Goal: Find specific page/section: Find specific page/section

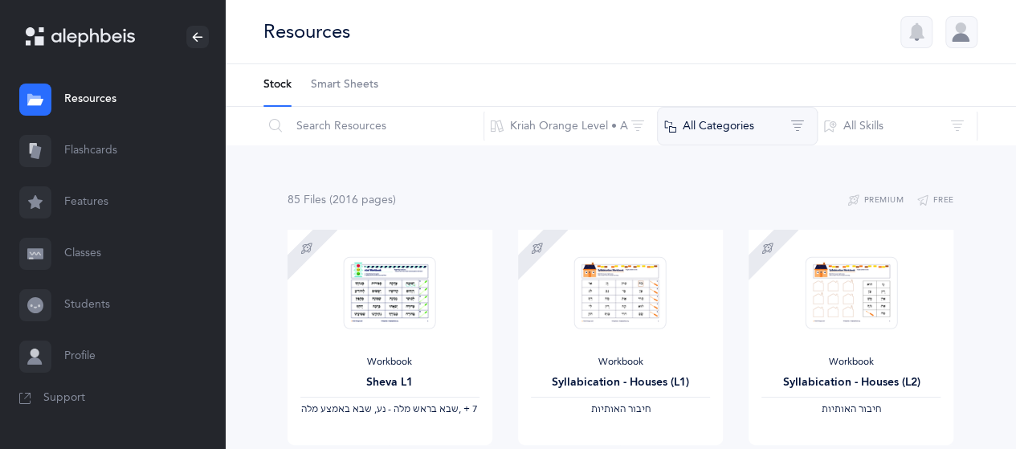
click at [795, 122] on button "All Categories" at bounding box center [737, 126] width 161 height 39
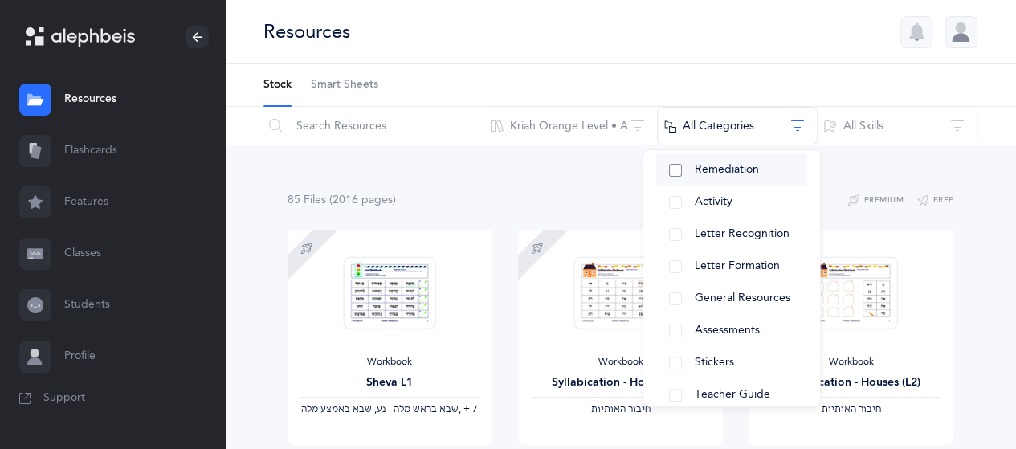
scroll to position [196, 0]
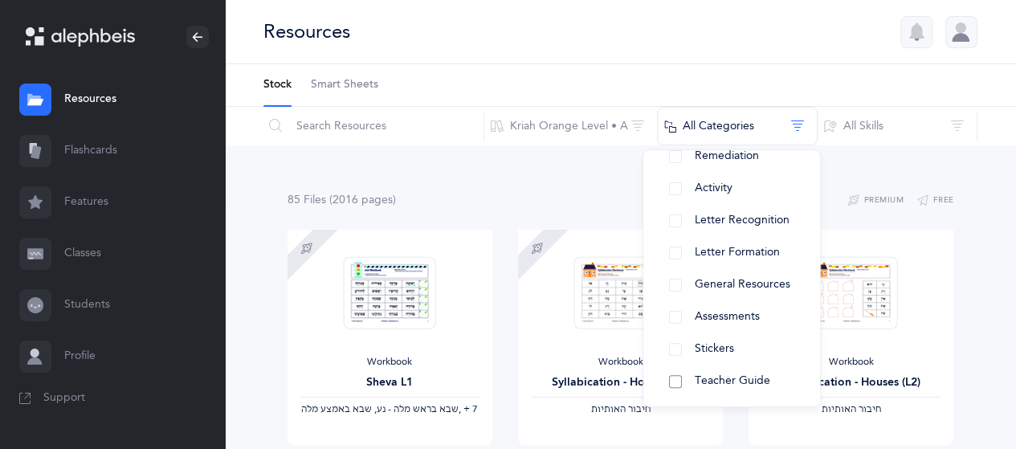
click at [721, 380] on span "Teacher Guide" at bounding box center [733, 380] width 76 height 13
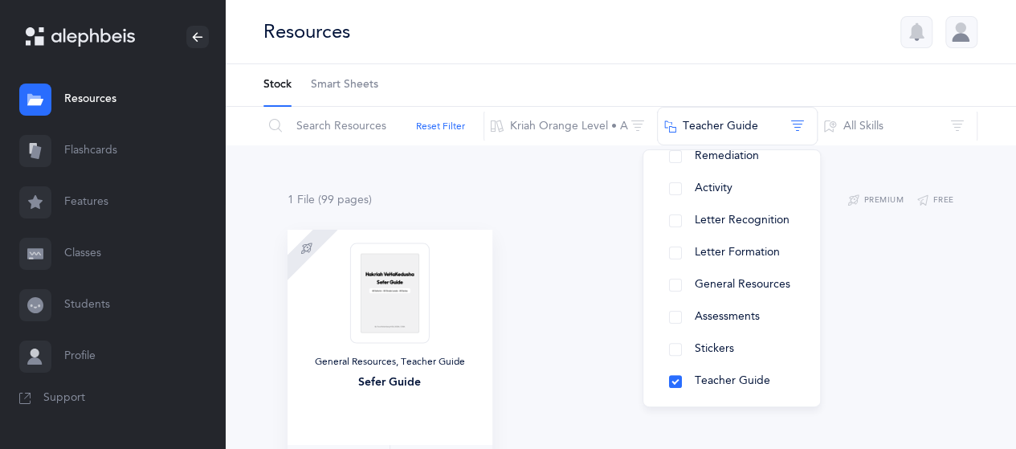
scroll to position [104, 0]
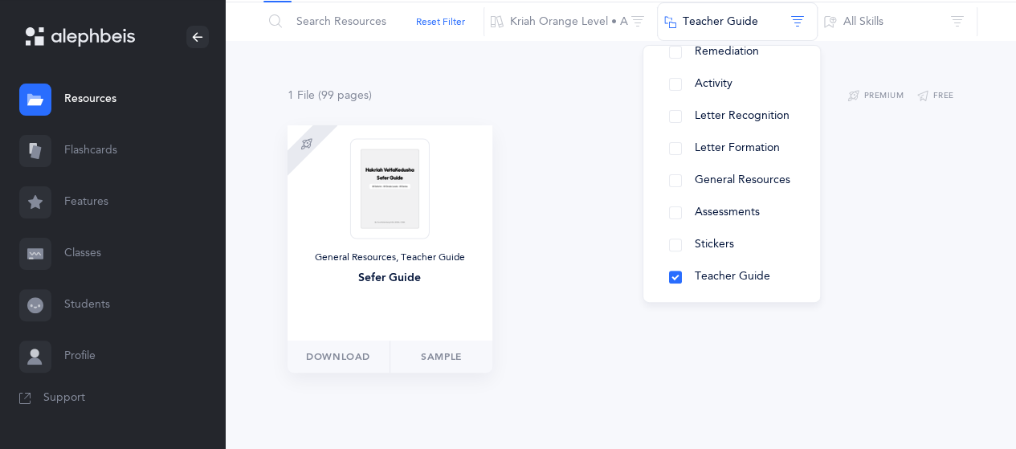
click at [394, 221] on img at bounding box center [389, 188] width 79 height 100
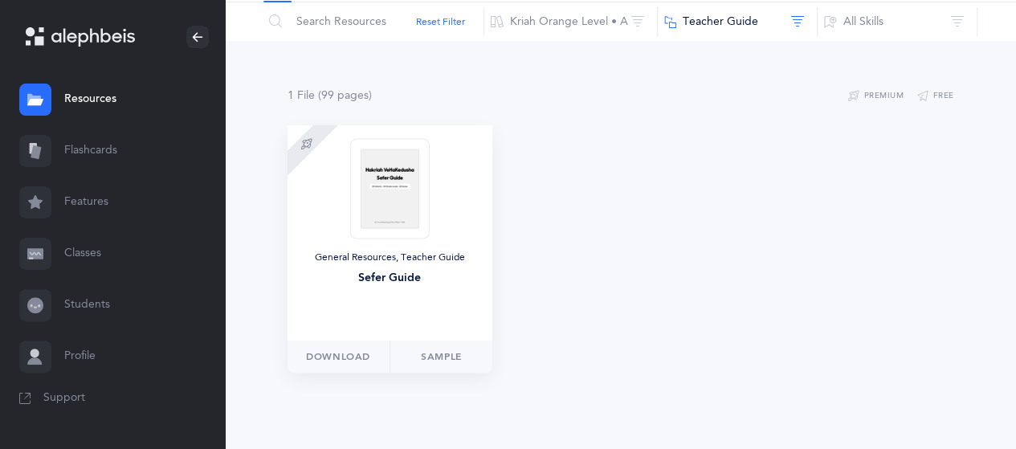
click at [394, 221] on img at bounding box center [389, 188] width 79 height 100
click at [96, 94] on link "Resources" at bounding box center [112, 99] width 225 height 51
click at [89, 94] on link "Resources" at bounding box center [112, 99] width 225 height 51
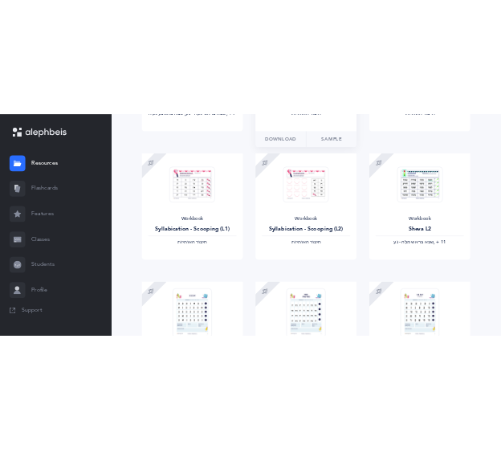
scroll to position [407, 0]
